Goal: Task Accomplishment & Management: Manage account settings

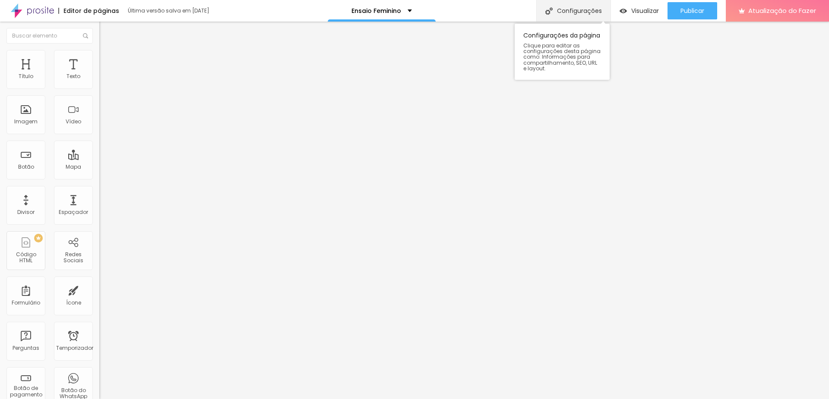
click at [565, 10] on font "Configurações" at bounding box center [579, 10] width 45 height 9
drag, startPoint x: 362, startPoint y: 142, endPoint x: 339, endPoint y: 145, distance: 23.0
type input "/femino"
